Goal: Task Accomplishment & Management: Complete application form

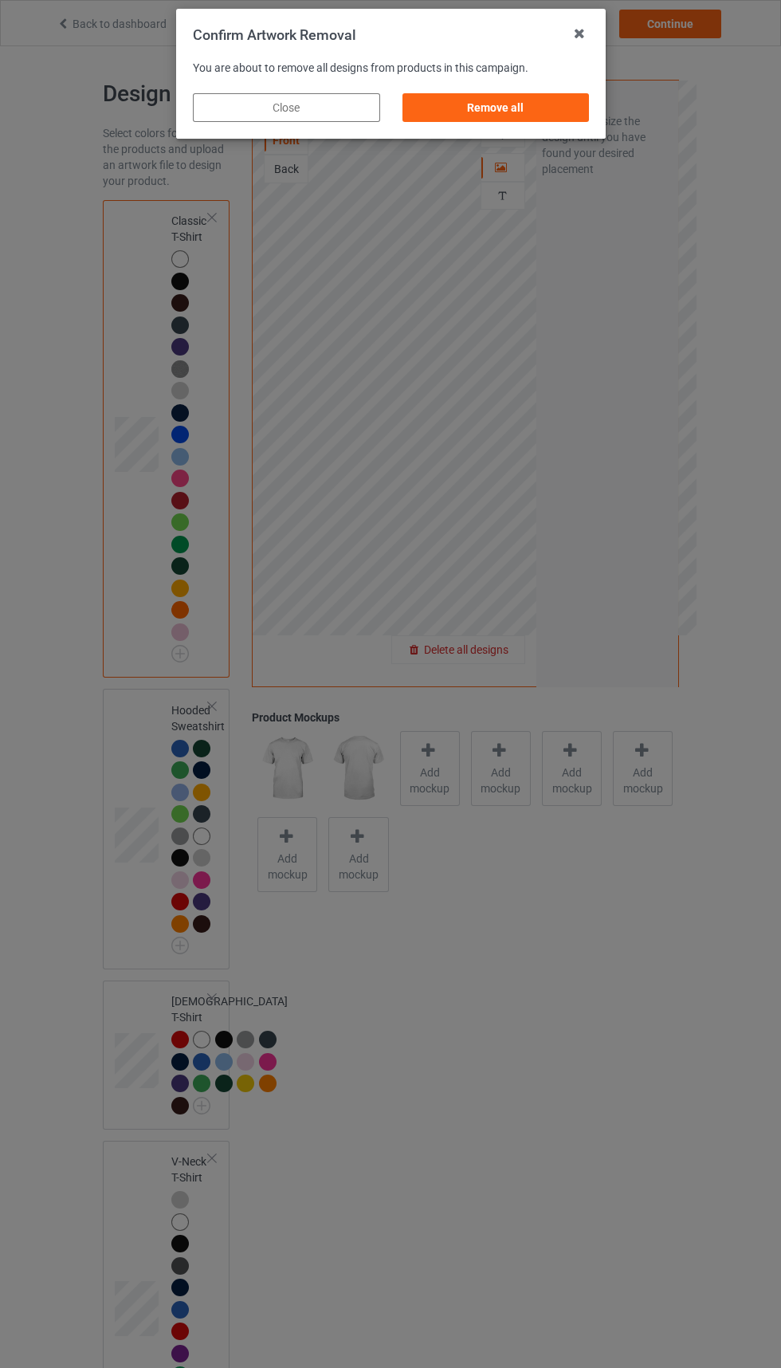
click at [512, 112] on div "Remove all" at bounding box center [495, 107] width 187 height 29
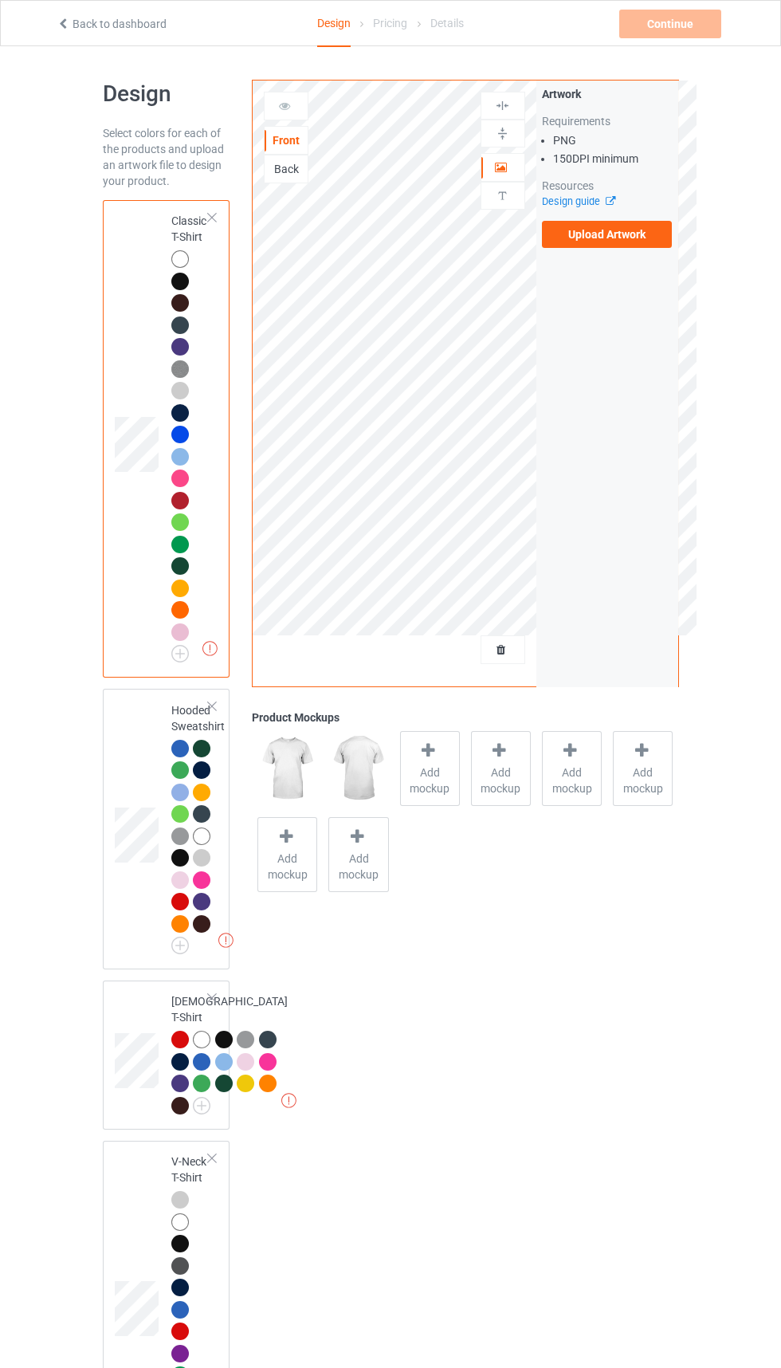
click at [630, 238] on label "Upload Artwork" at bounding box center [607, 234] width 131 height 27
click at [0, 0] on input "Upload Artwork" at bounding box center [0, 0] width 0 height 0
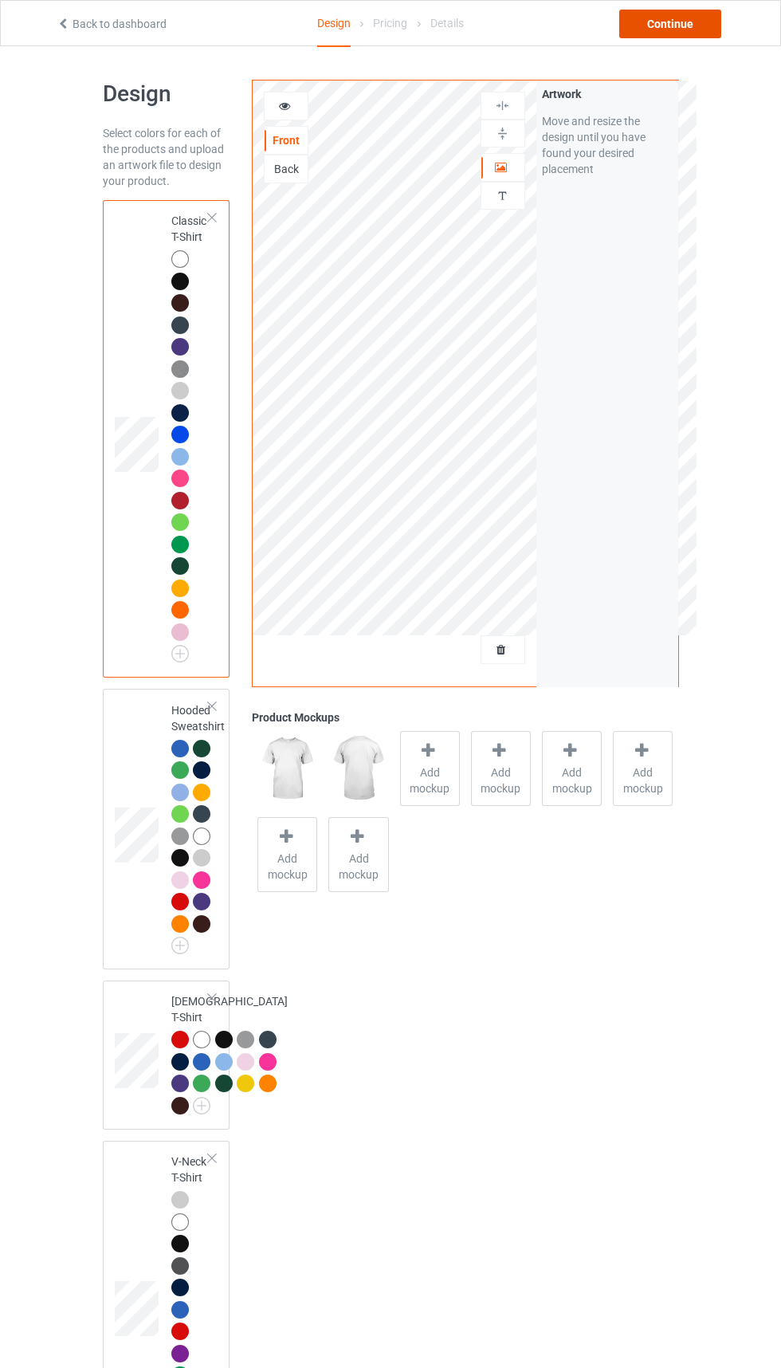
click at [684, 33] on div "Continue" at bounding box center [670, 24] width 102 height 29
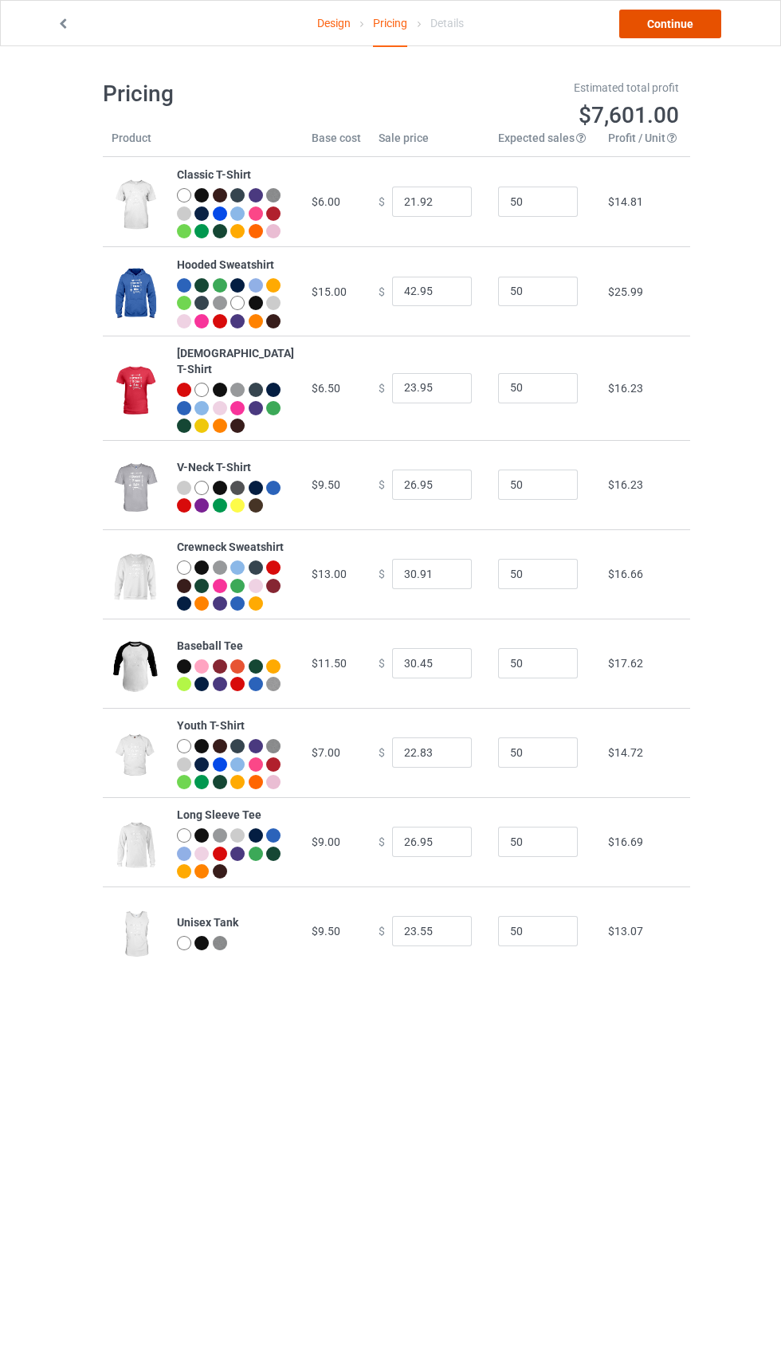
click at [673, 33] on link "Continue" at bounding box center [670, 24] width 102 height 29
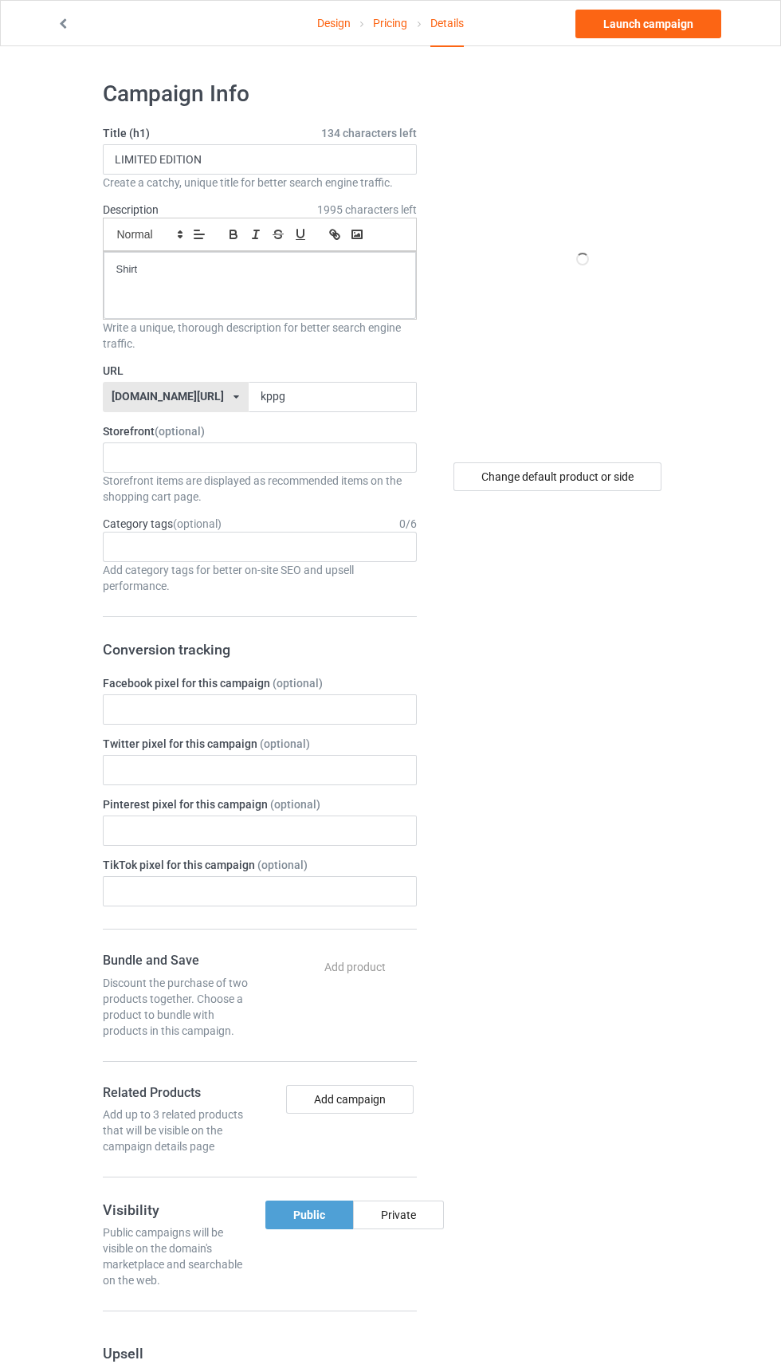
click at [333, 370] on label "URL" at bounding box center [260, 371] width 314 height 16
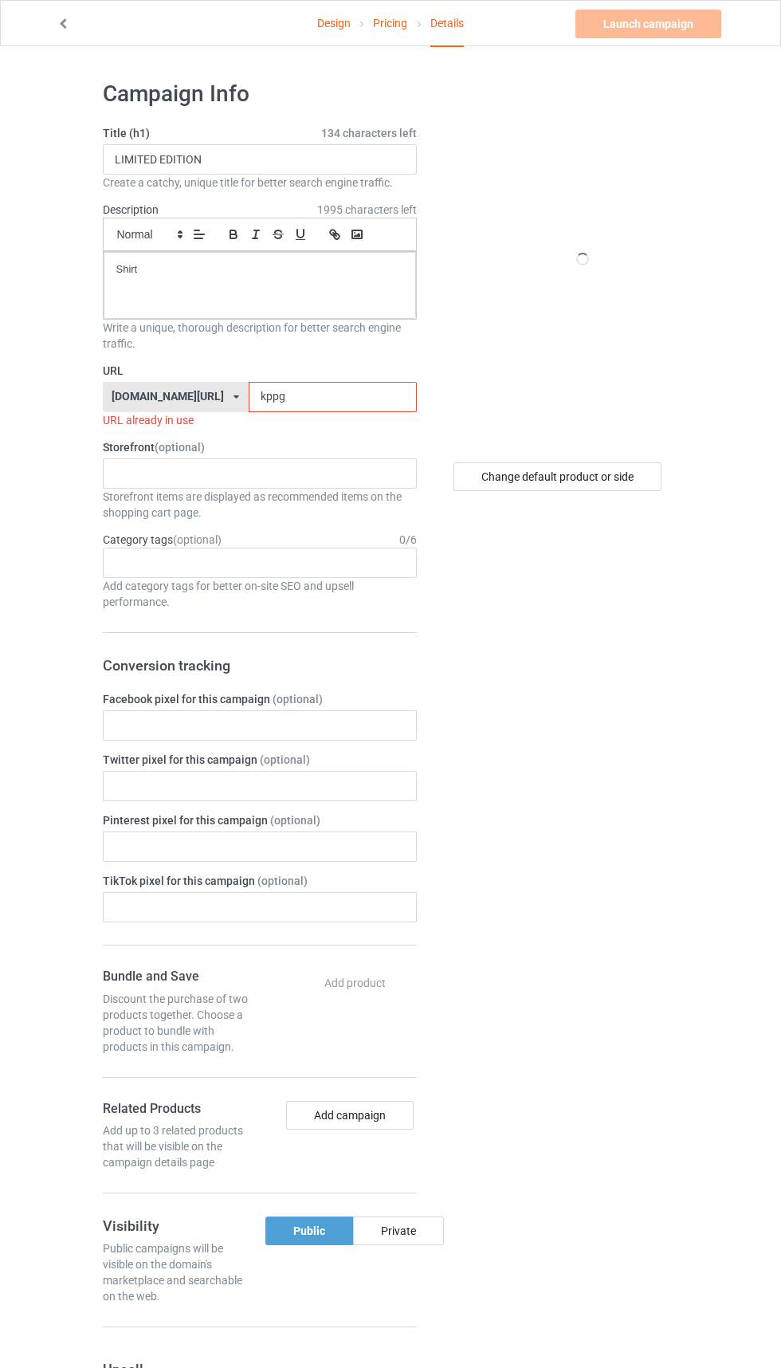
click at [320, 395] on input "kppg" at bounding box center [333, 397] width 168 height 30
click at [287, 397] on input "kppg" at bounding box center [333, 397] width 168 height 30
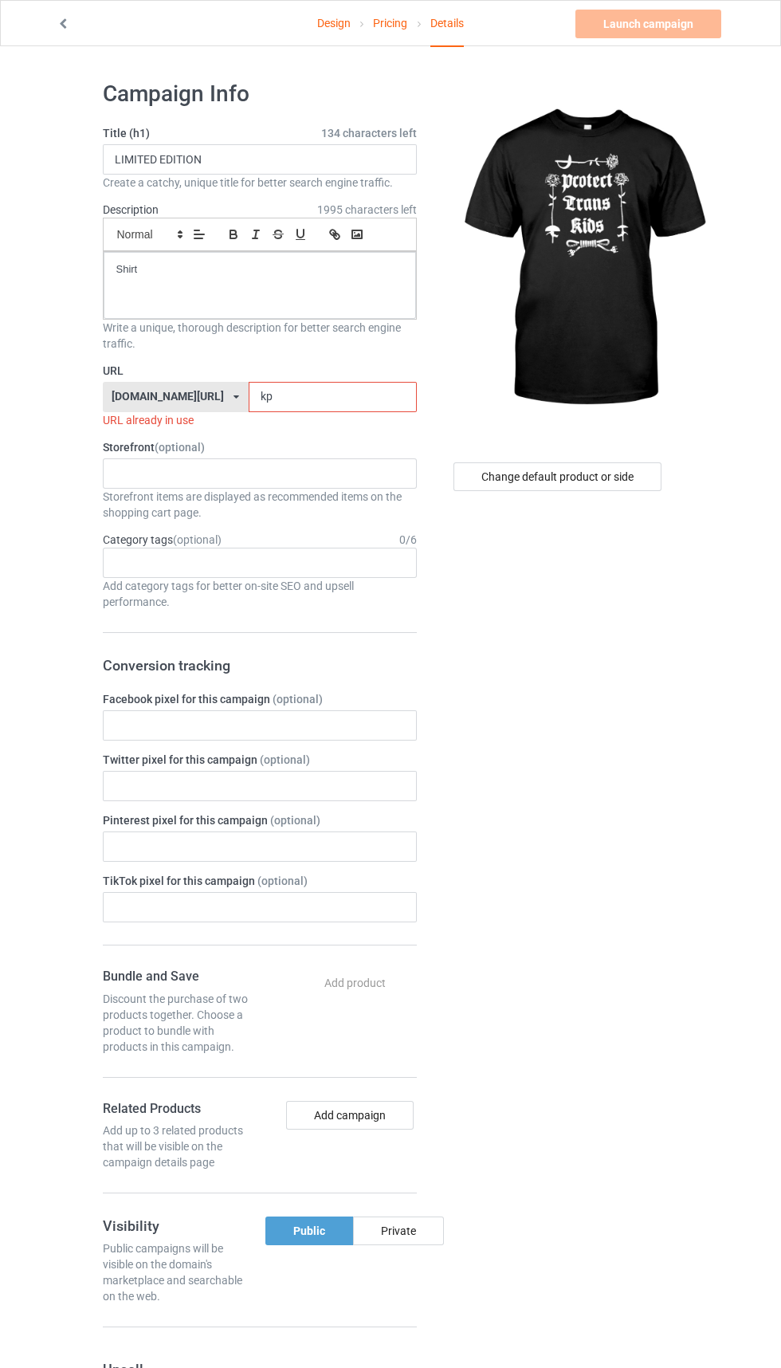
type input "k"
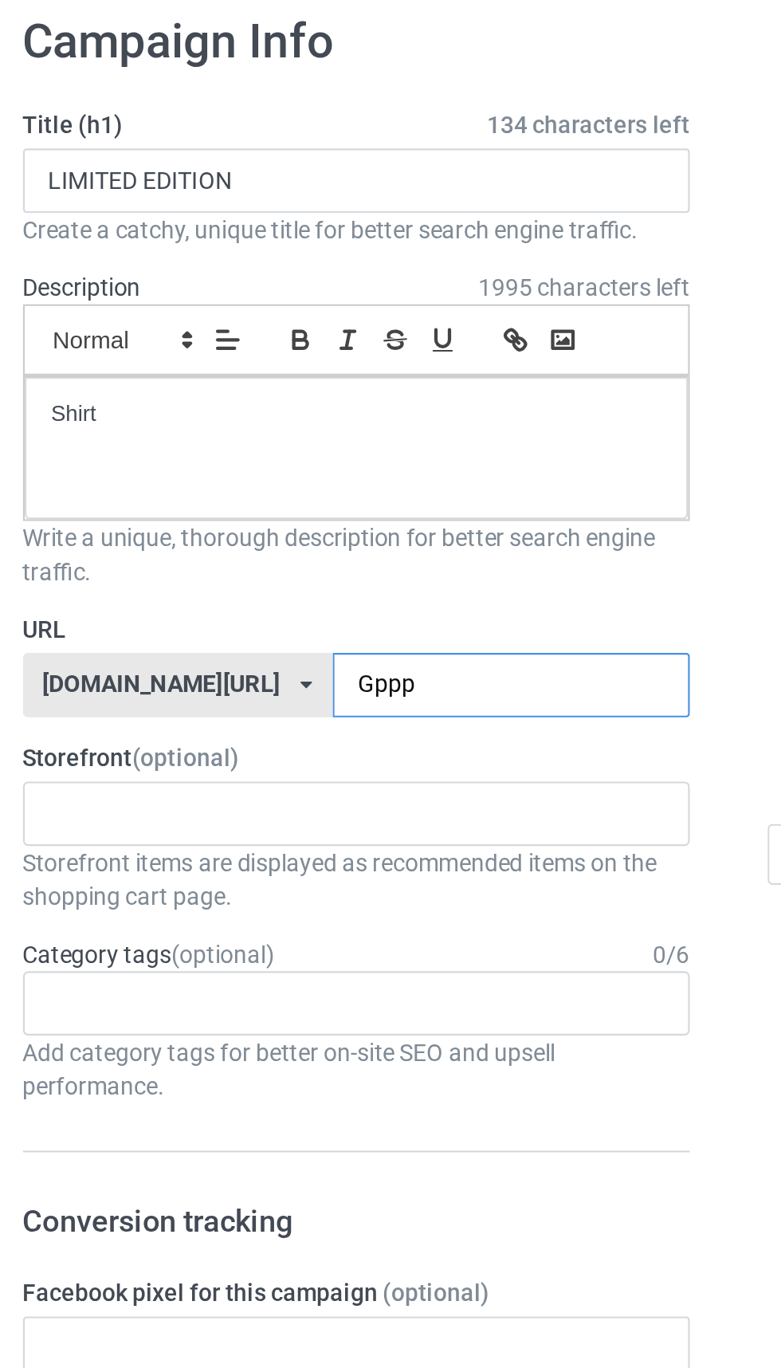
type input "Gppp7"
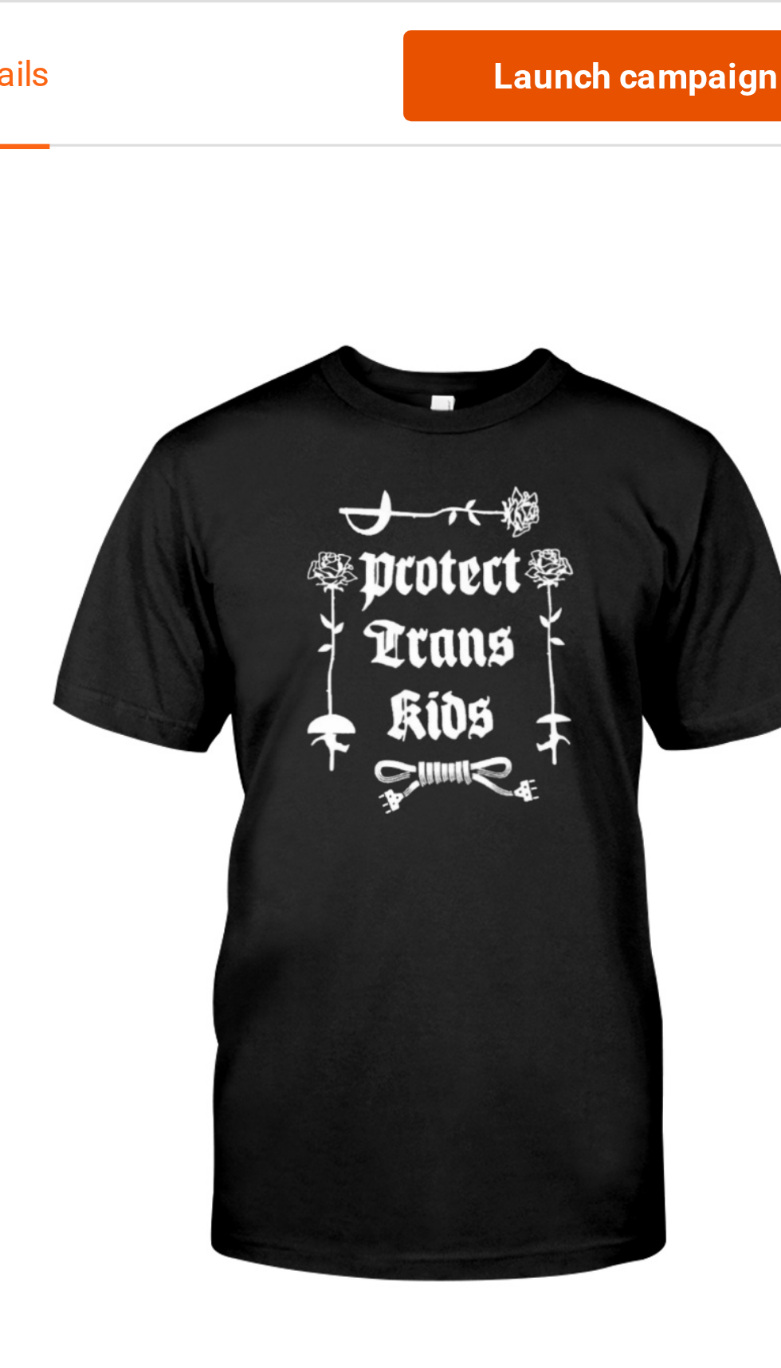
click at [658, 29] on link "Launch campaign" at bounding box center [649, 24] width 146 height 29
